Goal: Information Seeking & Learning: Learn about a topic

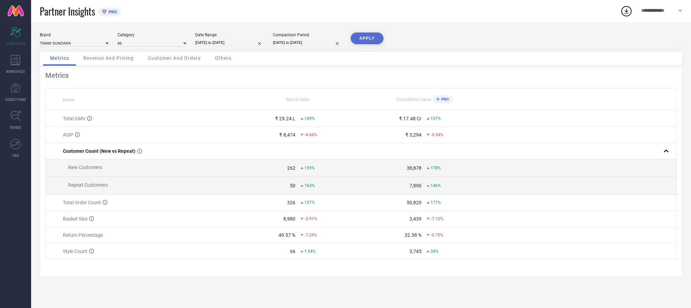
click at [127, 61] on div "Revenue And Pricing" at bounding box center [108, 59] width 64 height 14
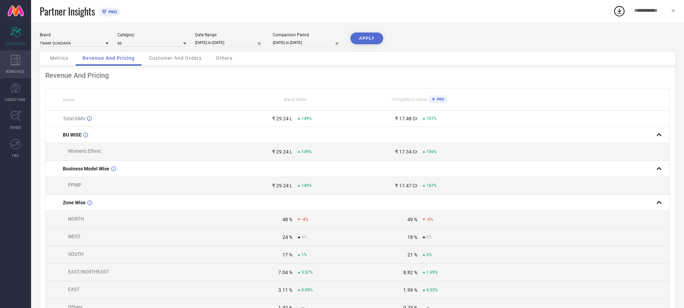
click at [19, 64] on icon at bounding box center [15, 60] width 9 height 10
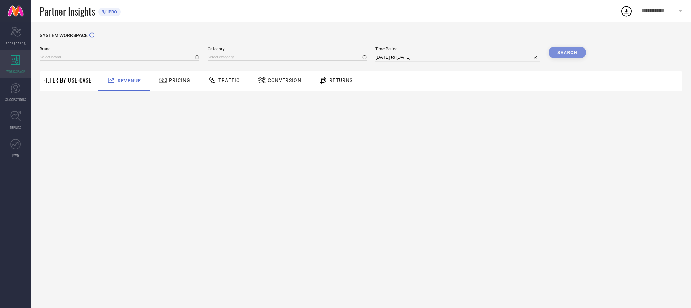
type input "TWAM SUNDARA"
type input "All"
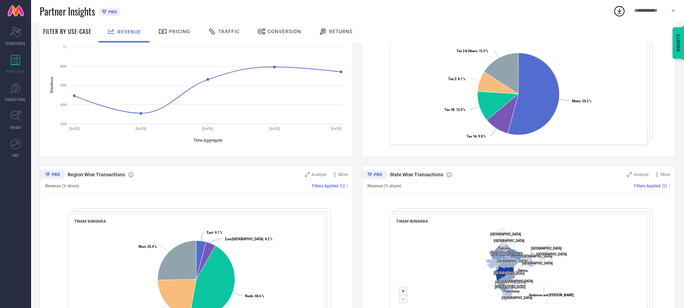
scroll to position [175, 0]
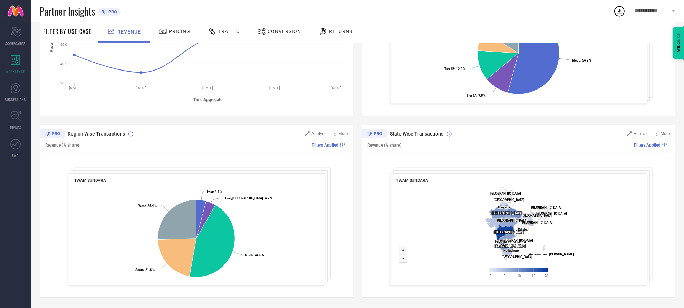
drag, startPoint x: 520, startPoint y: 185, endPoint x: 358, endPoint y: 114, distance: 177.0
click at [358, 114] on div "Sales over time Analyse More Revenue (Sum) Filters Applied | Created with Highc…" at bounding box center [358, 120] width 636 height 354
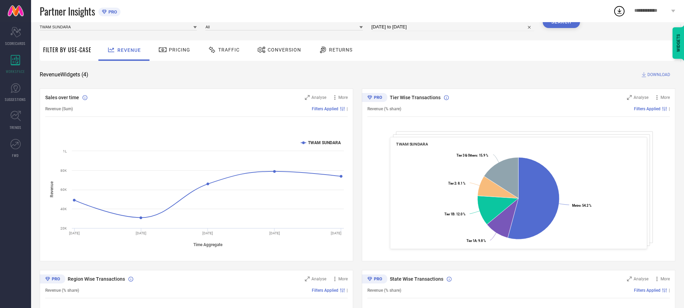
scroll to position [0, 0]
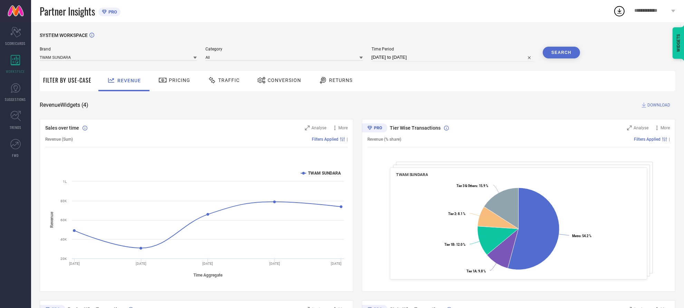
click at [219, 81] on span "Traffic" at bounding box center [228, 80] width 21 height 6
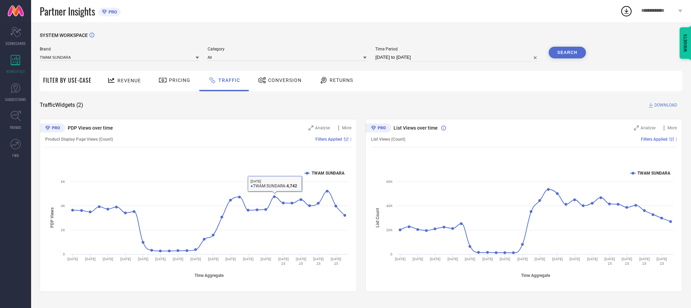
click at [272, 89] on div "Conversion" at bounding box center [279, 81] width 61 height 20
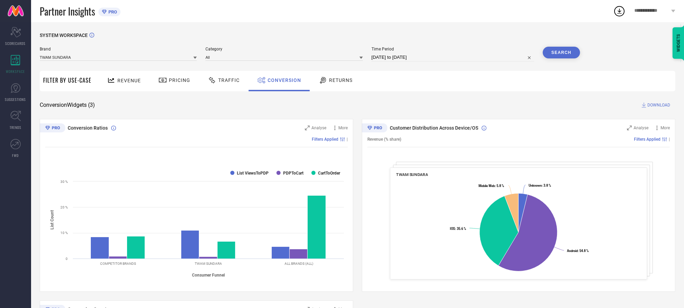
click at [322, 78] on icon at bounding box center [323, 80] width 9 height 8
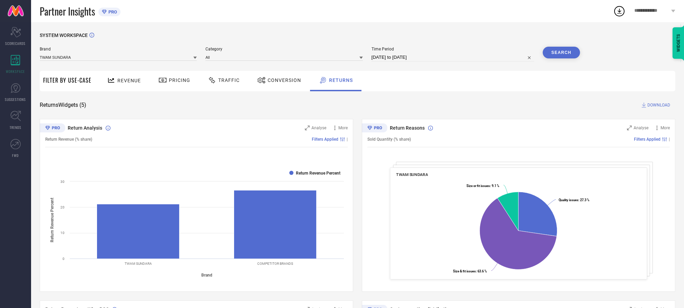
click at [107, 84] on icon at bounding box center [111, 80] width 9 height 9
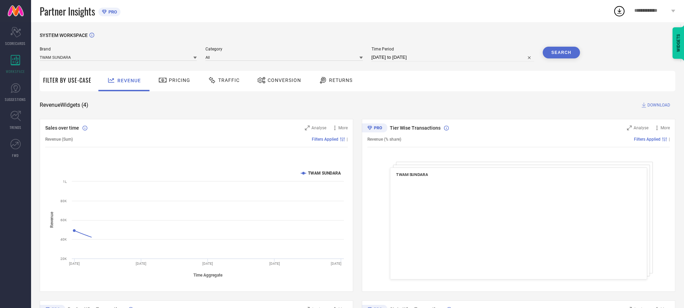
click at [162, 78] on icon at bounding box center [162, 80] width 9 height 8
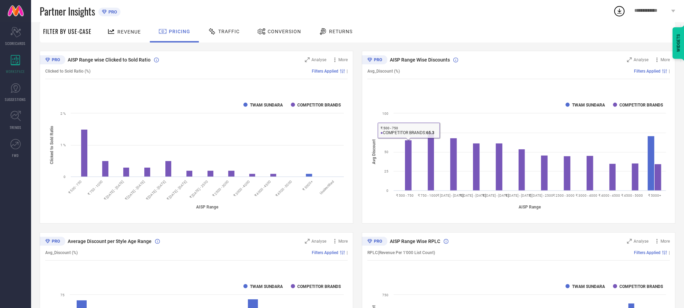
scroll to position [184, 0]
